Goal: Task Accomplishment & Management: Complete application form

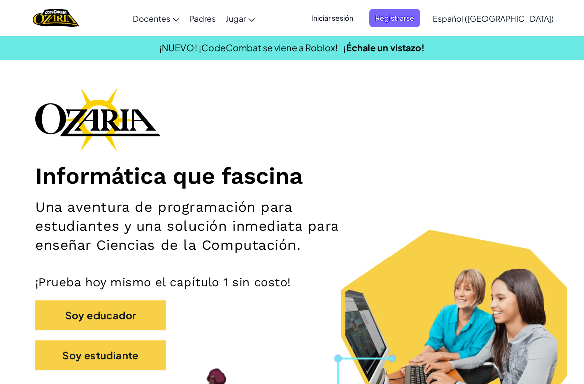
click at [359, 17] on span "Iniciar sesión" at bounding box center [332, 18] width 54 height 19
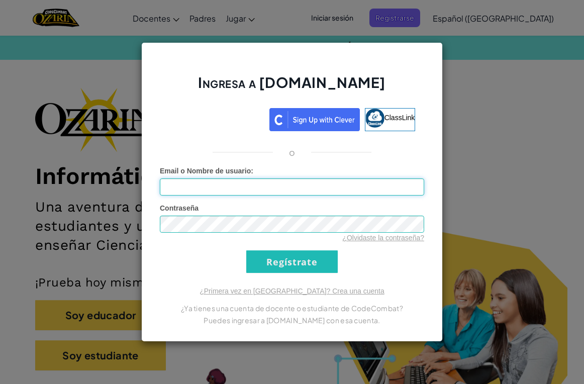
click at [284, 186] on input "Email o Nombre de usuario :" at bounding box center [292, 186] width 264 height 17
type input "[EMAIL_ADDRESS][DOMAIN_NAME]"
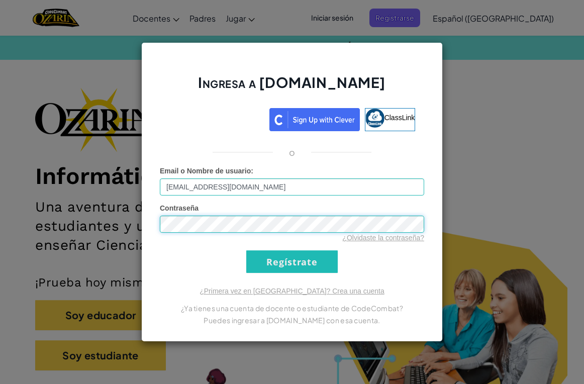
click at [246, 250] on input "Regístrate" at bounding box center [291, 261] width 91 height 23
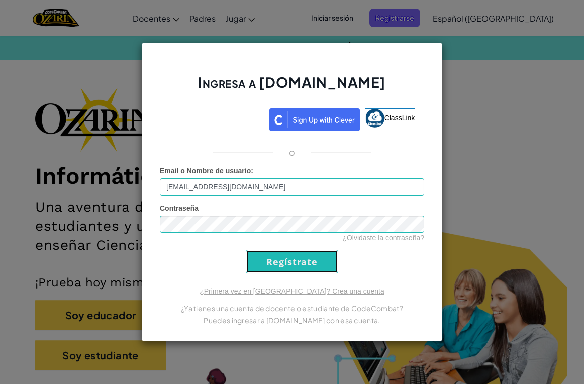
click at [263, 258] on input "Regístrate" at bounding box center [291, 261] width 91 height 23
